Goal: Information Seeking & Learning: Learn about a topic

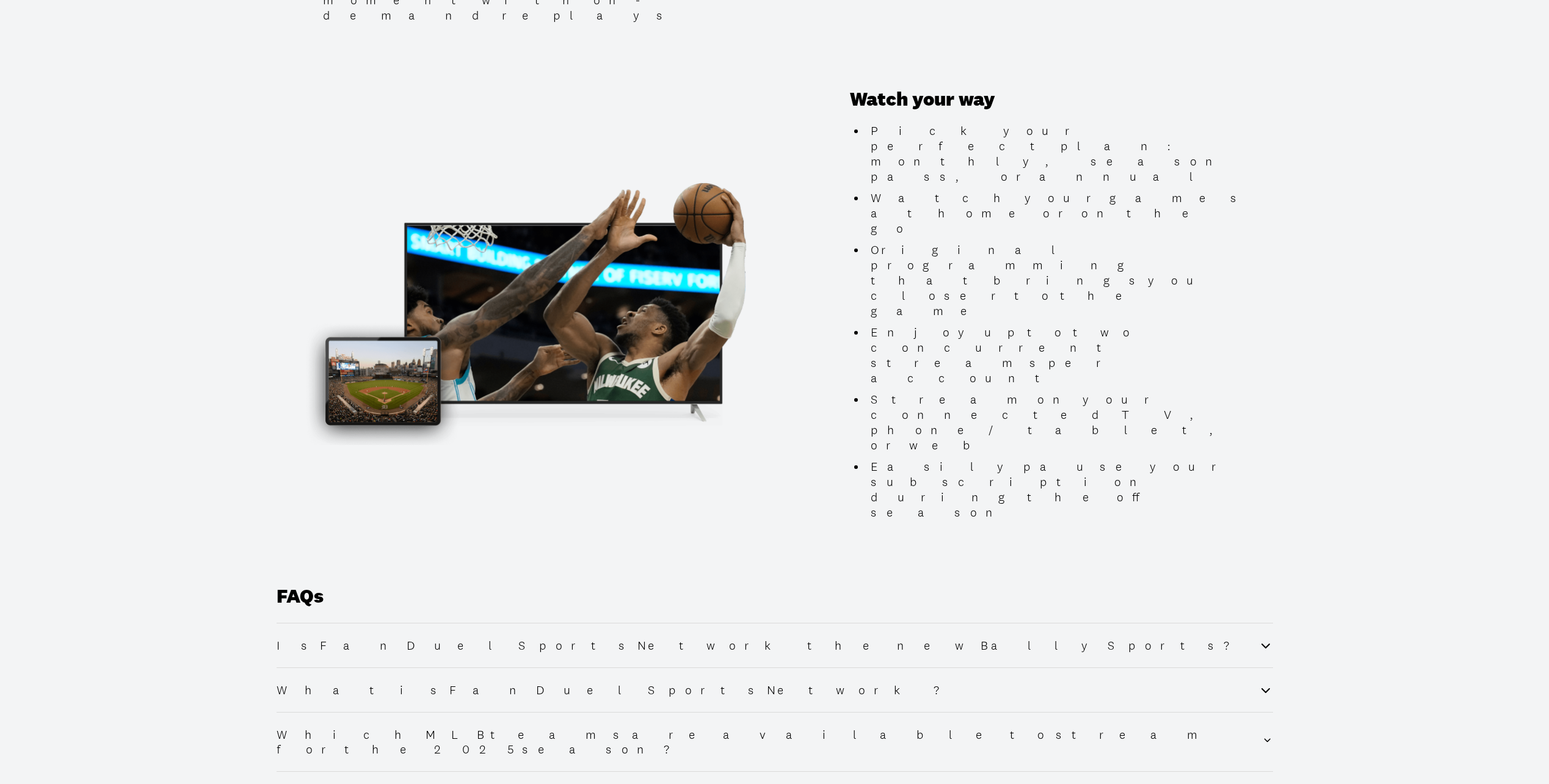
scroll to position [1038, 0]
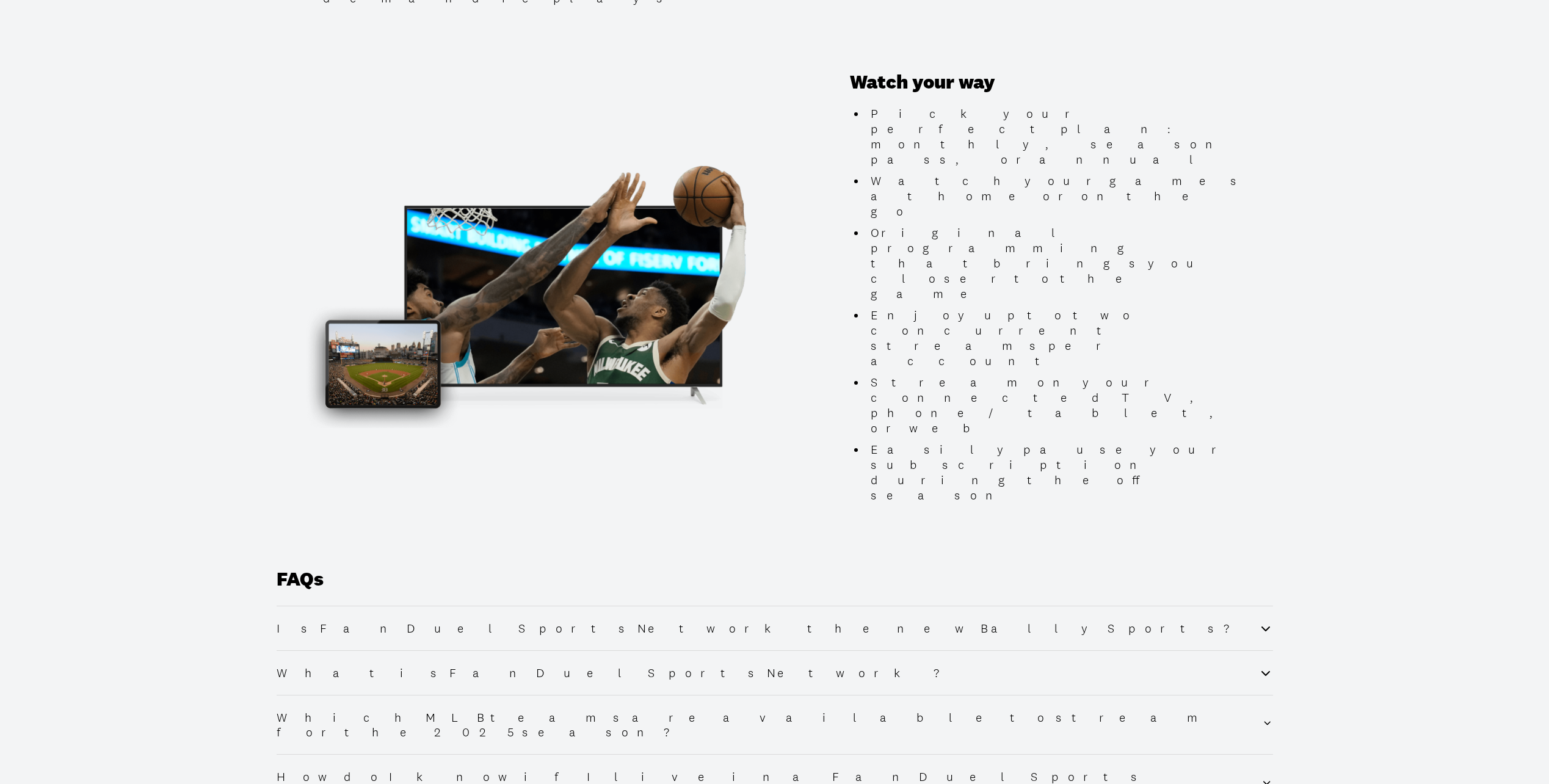
click at [369, 606] on li "Is FanDuel Sports Network the new Bally Sports?" at bounding box center [774, 628] width 996 height 45
click at [371, 606] on li "Is FanDuel Sports Network the new Bally Sports?" at bounding box center [774, 628] width 996 height 45
click at [373, 621] on h2 "Is FanDuel Sports Network the new Bally Sports?" at bounding box center [763, 628] width 975 height 14
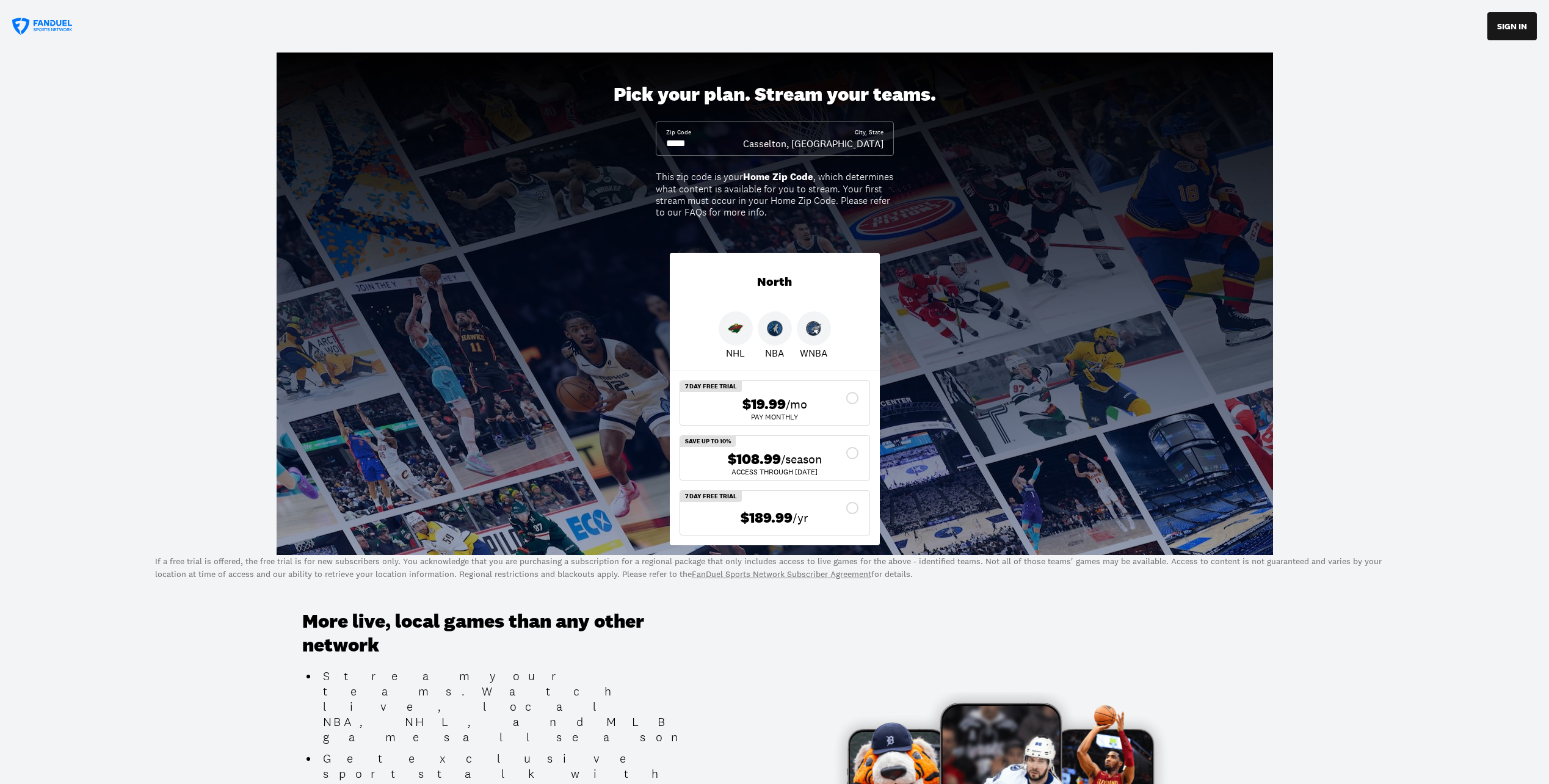
click at [50, 22] on icon at bounding box center [42, 27] width 61 height 18
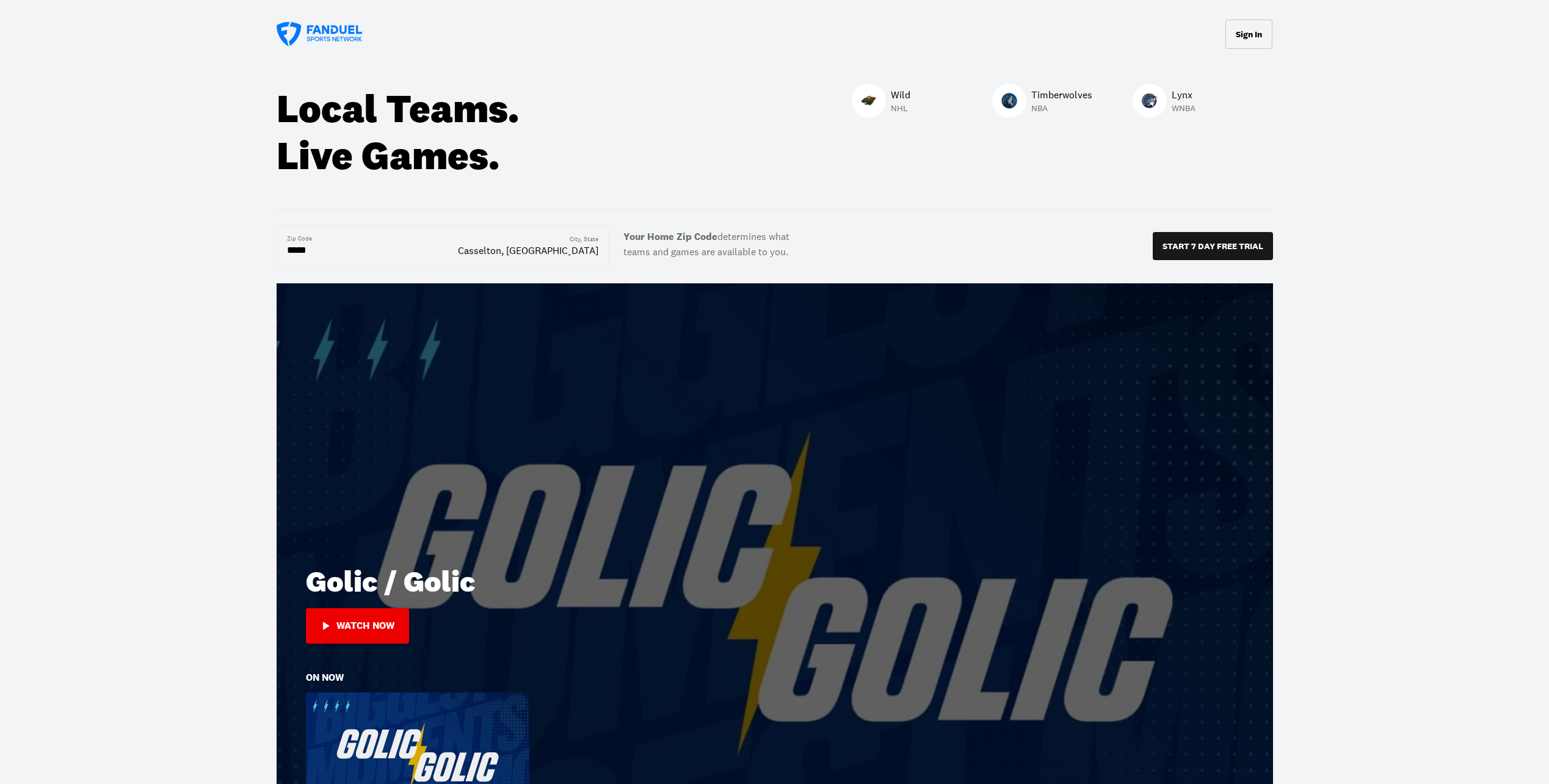
click at [298, 38] on icon at bounding box center [319, 35] width 86 height 24
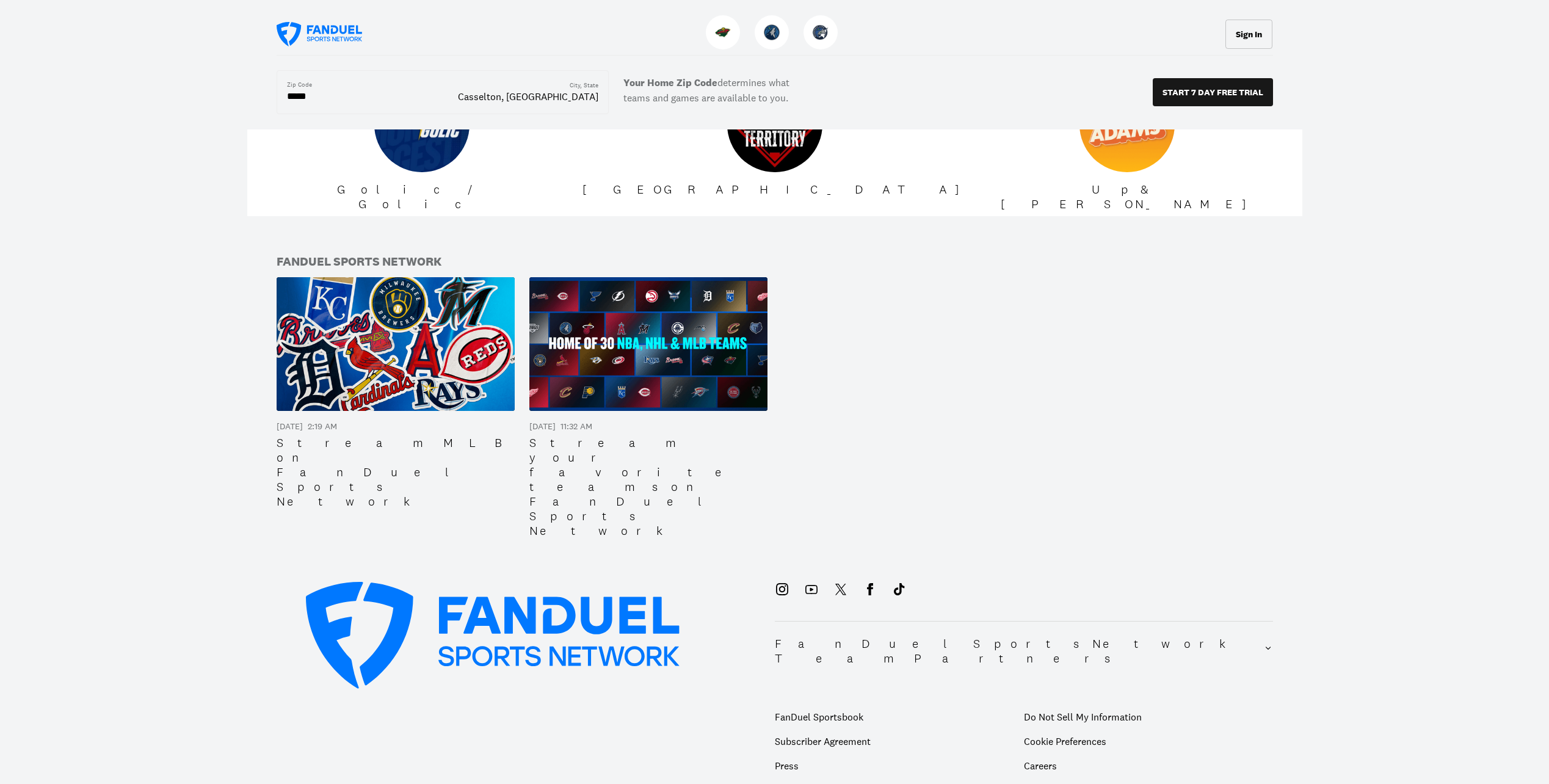
scroll to position [1459, 0]
